Goal: Use online tool/utility: Utilize a website feature to perform a specific function

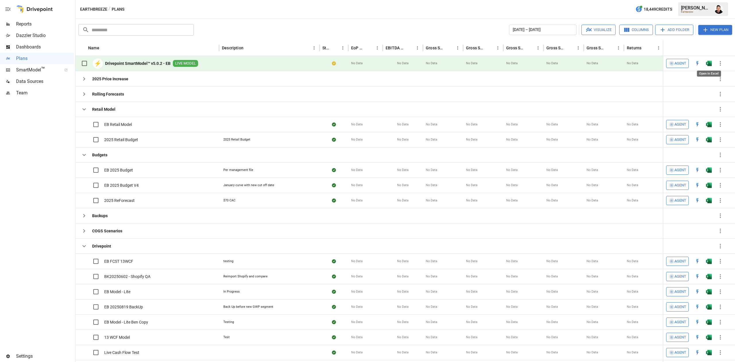
click at [707, 62] on img "Open in Excel" at bounding box center [709, 64] width 6 height 6
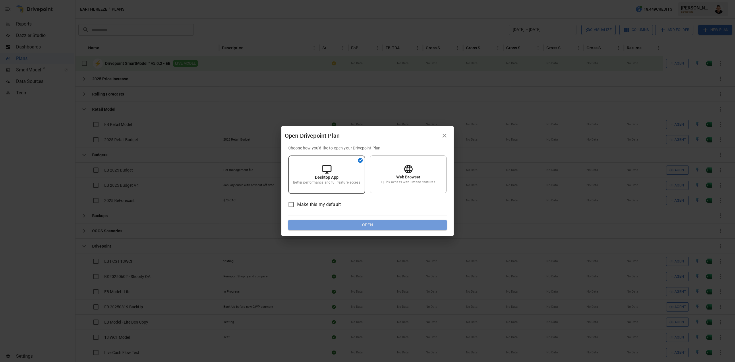
click at [375, 224] on button "Open" at bounding box center [367, 225] width 159 height 10
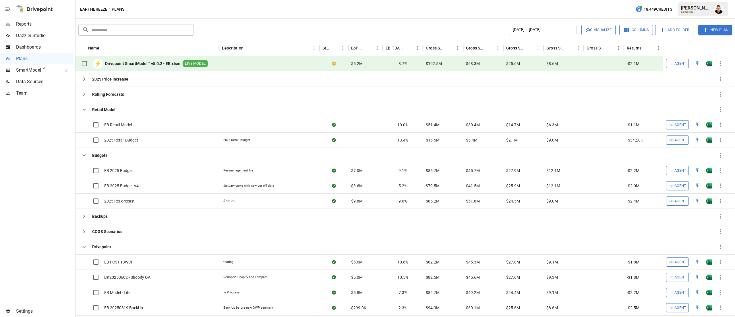
click at [720, 10] on img "Francisco Sanchez" at bounding box center [719, 9] width 9 height 9
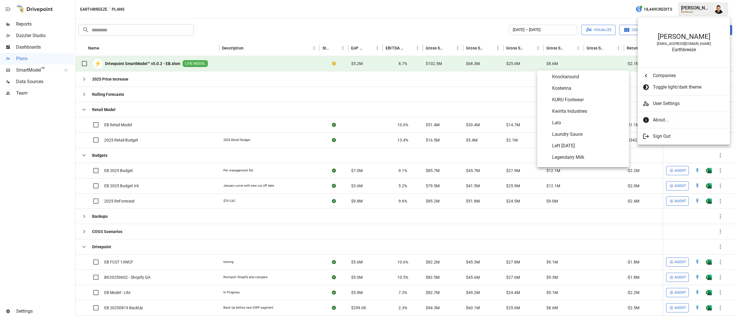
scroll to position [1775, 0]
click at [566, 132] on span "Laundry Sauce" at bounding box center [588, 130] width 72 height 7
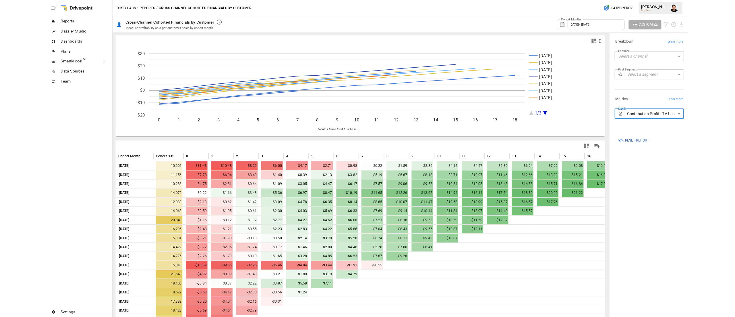
scroll to position [30, 0]
